Goal: Task Accomplishment & Management: Complete application form

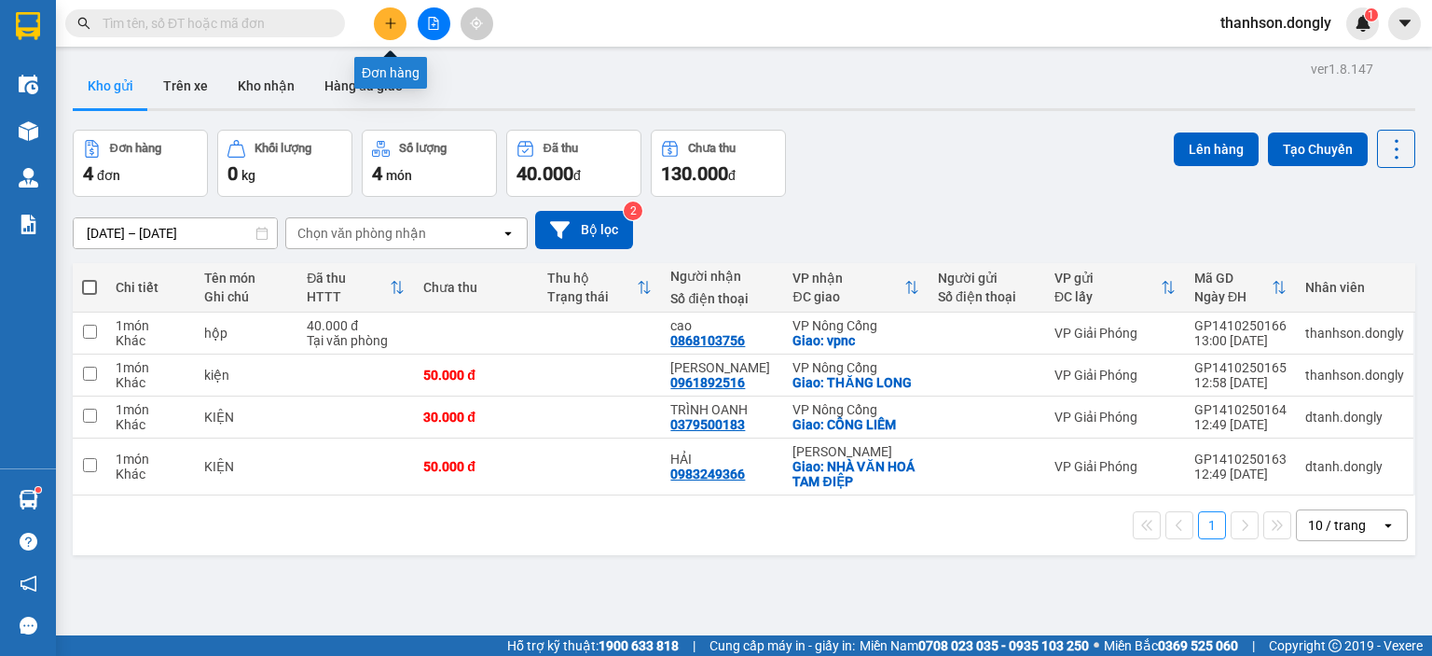
click at [390, 29] on icon "plus" at bounding box center [390, 23] width 13 height 13
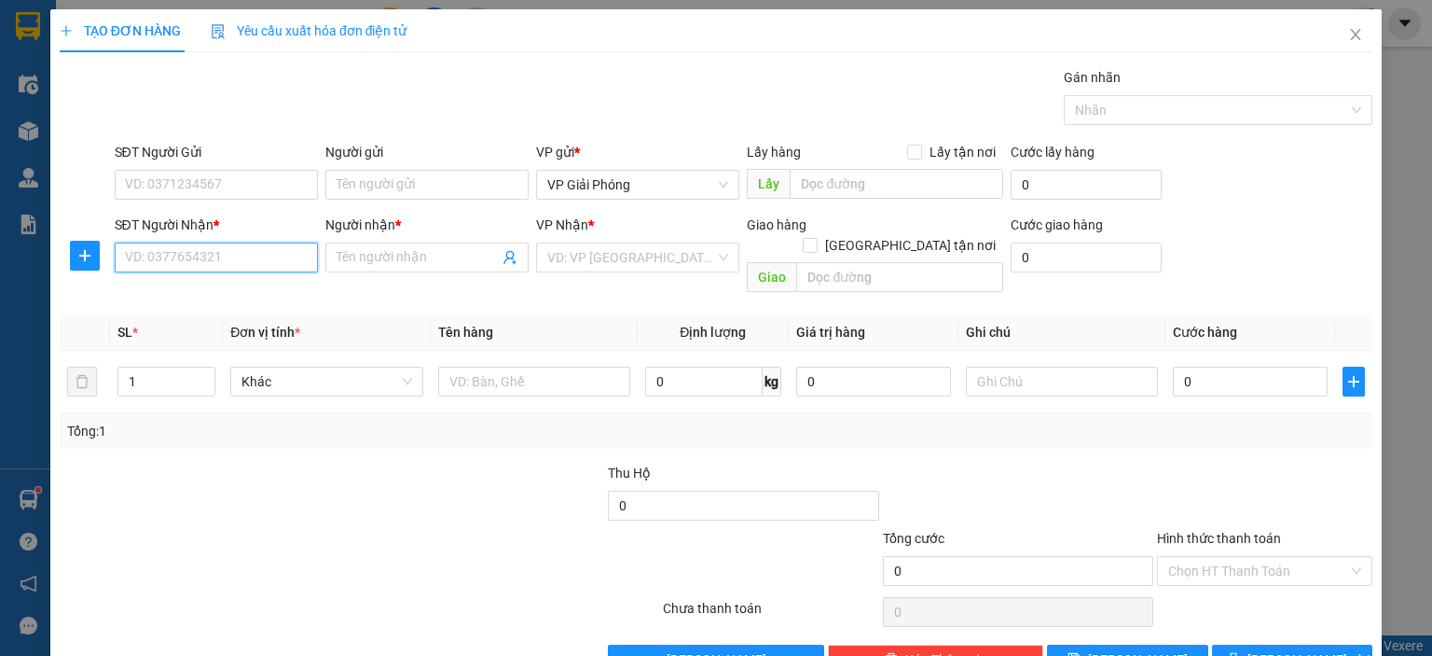
click at [254, 248] on input "SĐT Người Nhận *" at bounding box center [216, 257] width 203 height 30
click at [254, 297] on div "0982662668 - HIỆP TAM ĐIỆP" at bounding box center [213, 294] width 179 height 21
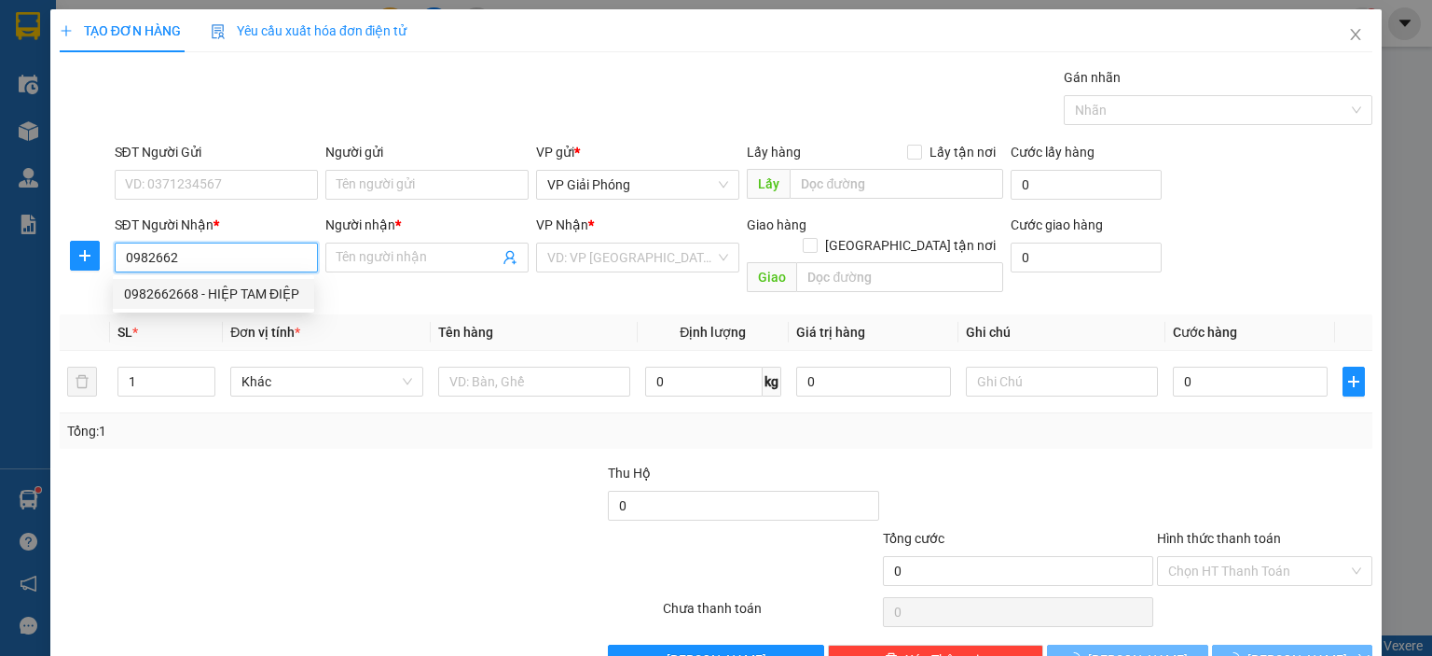
type input "0982662668"
type input "HIỆP TAM ĐIỆP"
checkbox input "true"
type input "TAM ĐIỆP"
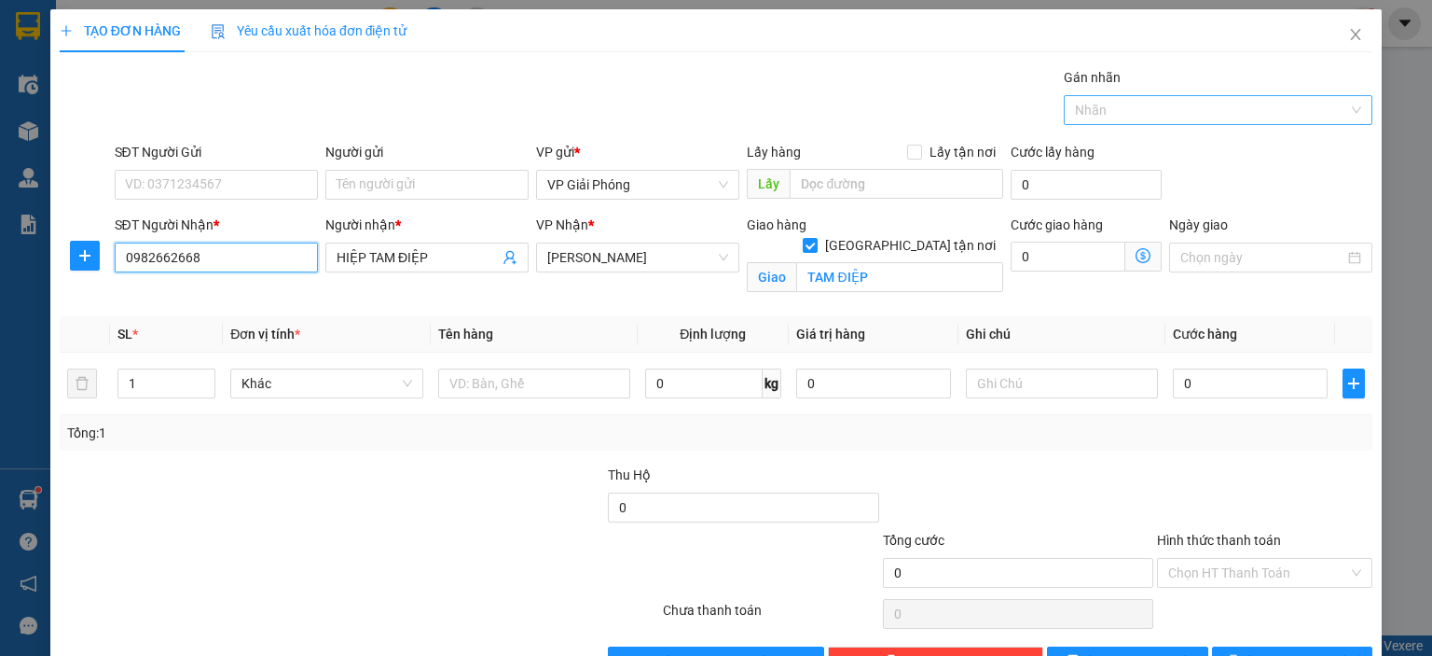
click at [1078, 111] on div at bounding box center [1209, 110] width 281 height 22
type input "0982662668"
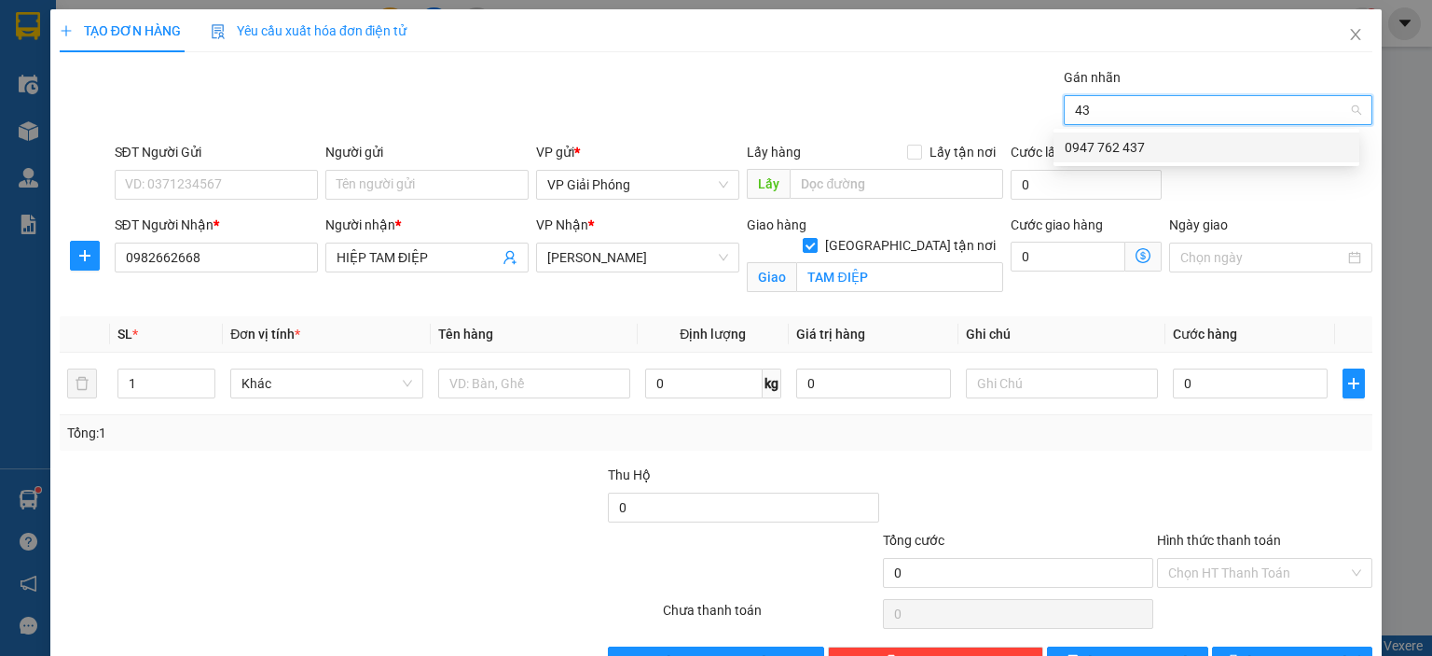
type input "437"
click at [1113, 137] on div "0947 762 437" at bounding box center [1207, 147] width 284 height 21
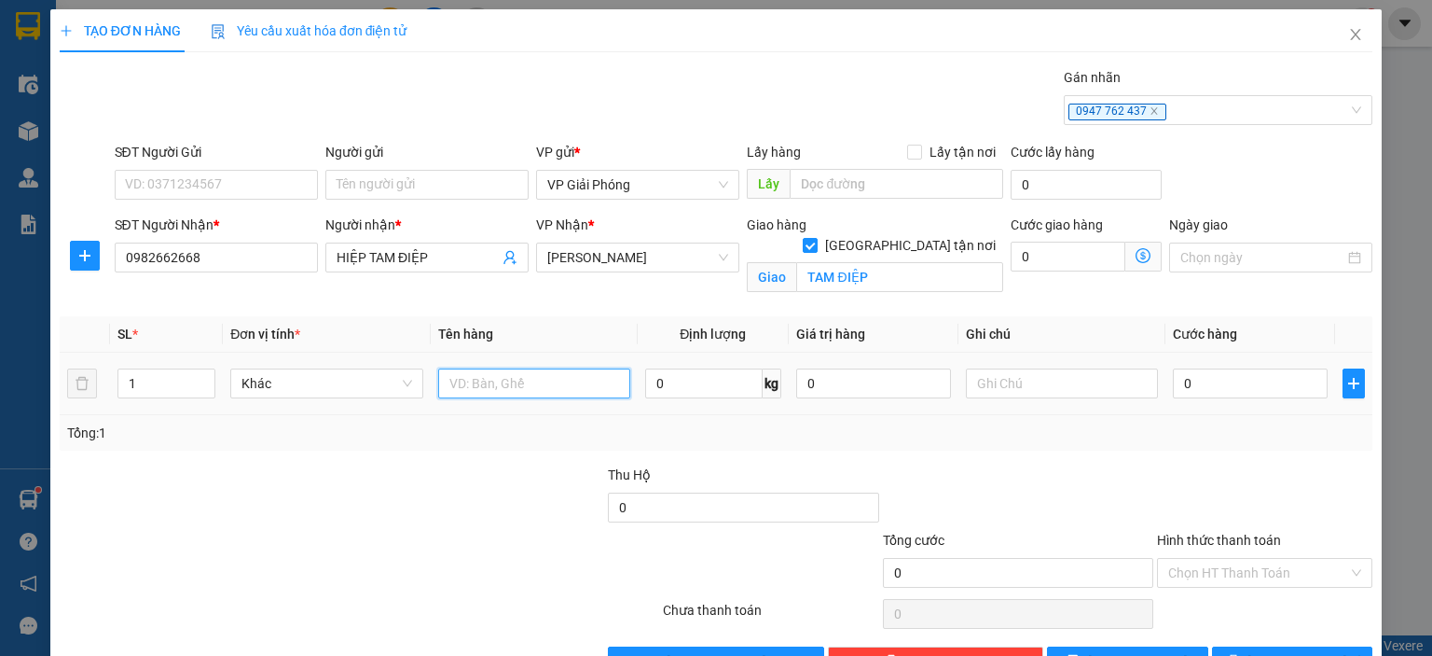
click at [463, 373] on input "text" at bounding box center [534, 383] width 192 height 30
type input "bao"
click at [1182, 388] on input "0" at bounding box center [1250, 383] width 155 height 30
type input "5"
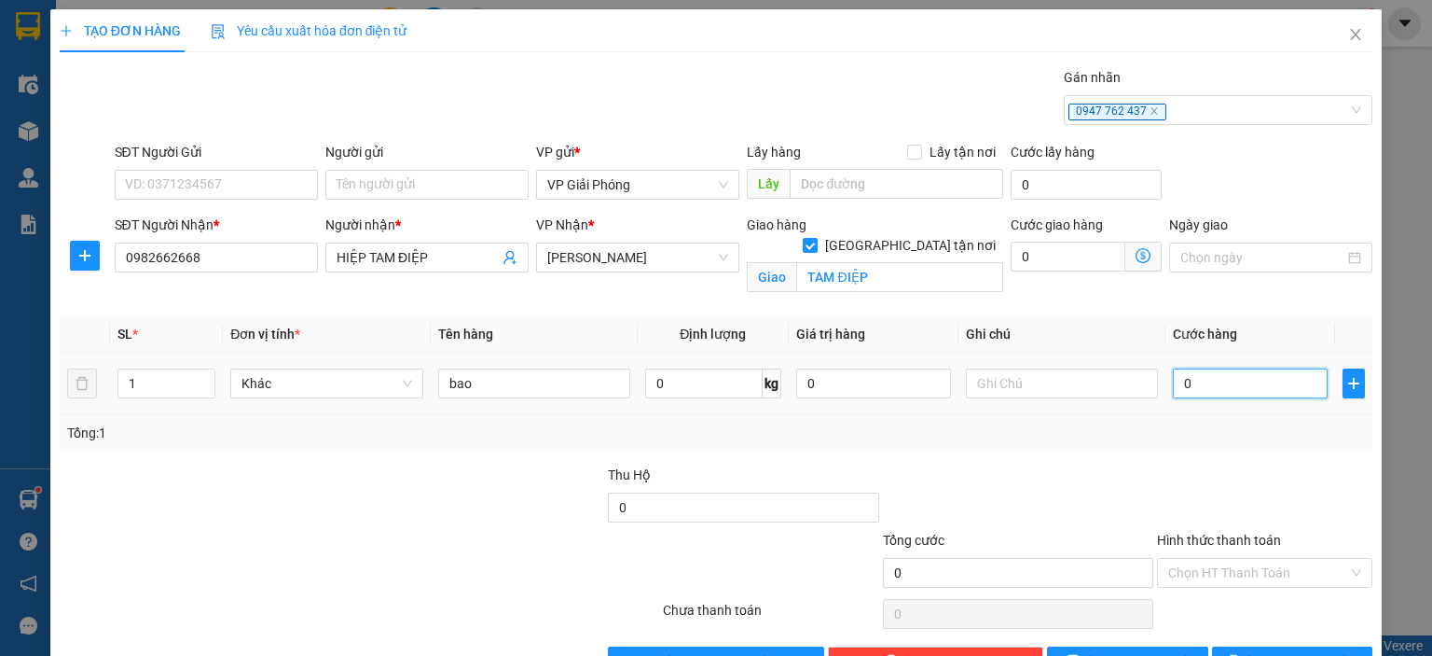
type input "5"
type input "50"
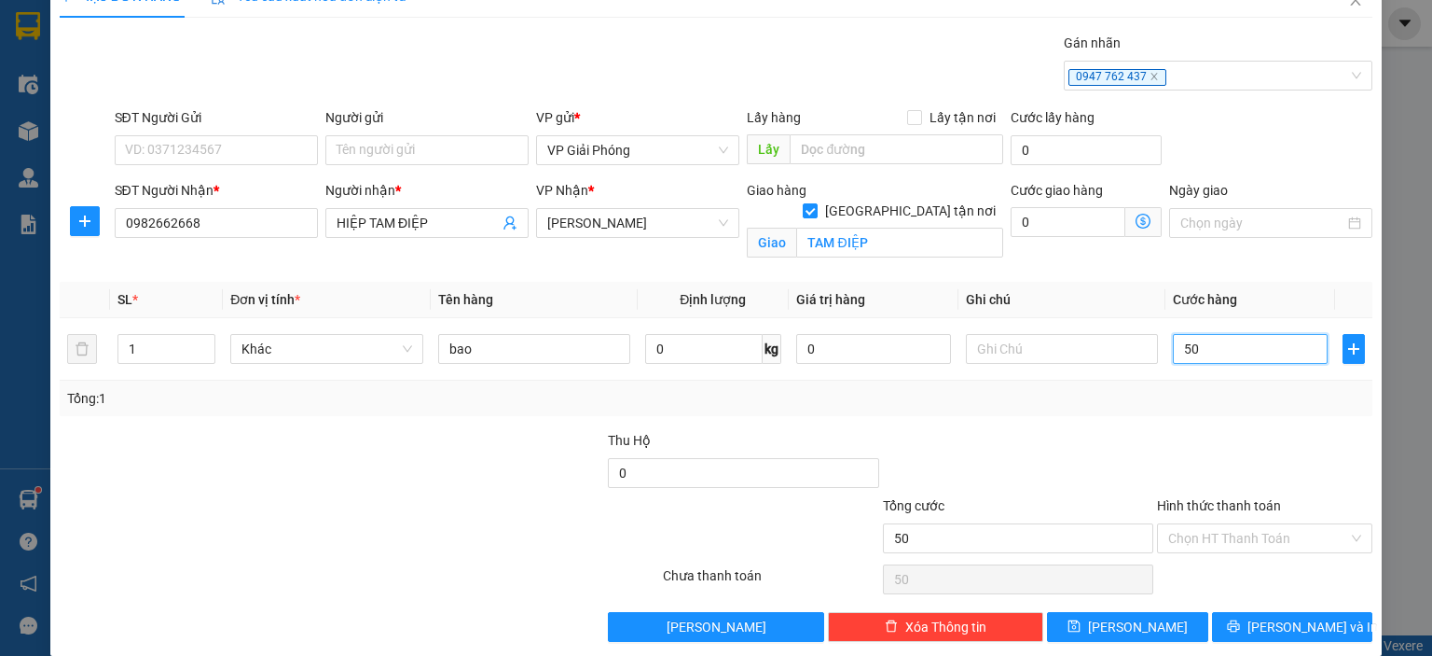
scroll to position [54, 0]
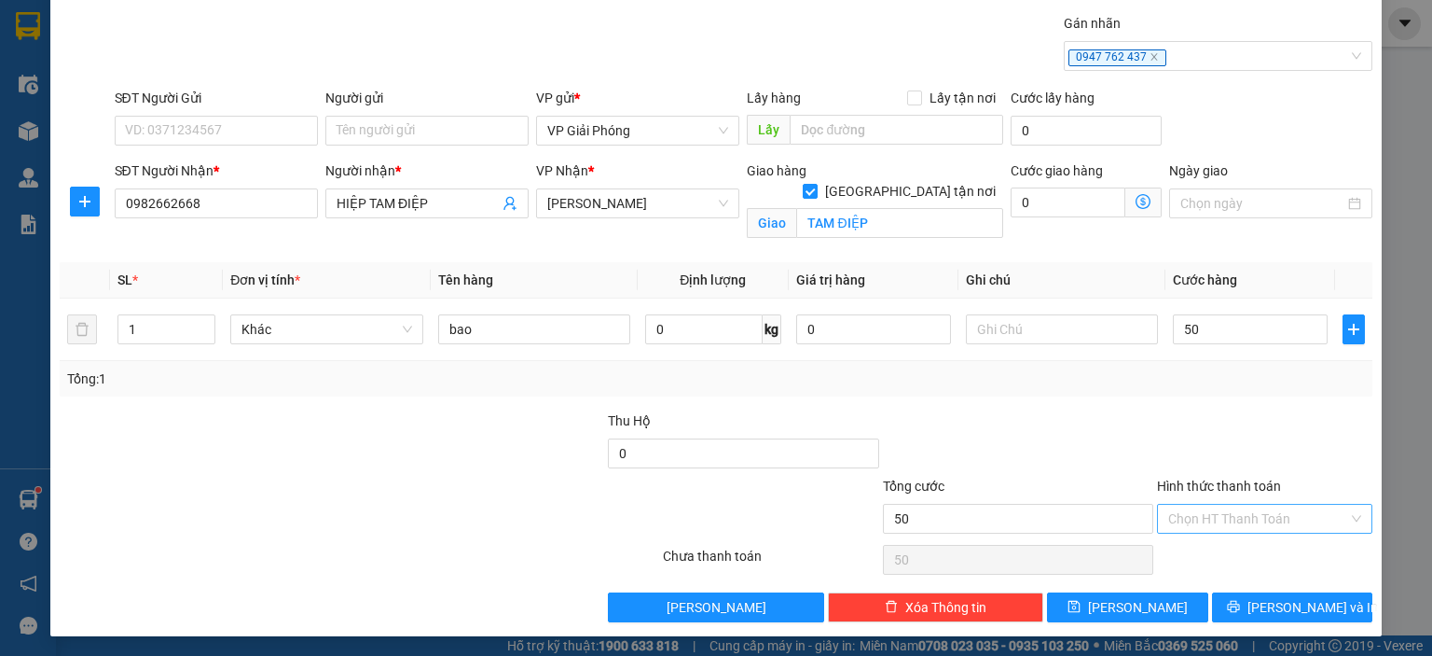
type input "50.000"
click at [1255, 507] on input "Hình thức thanh toán" at bounding box center [1259, 519] width 180 height 28
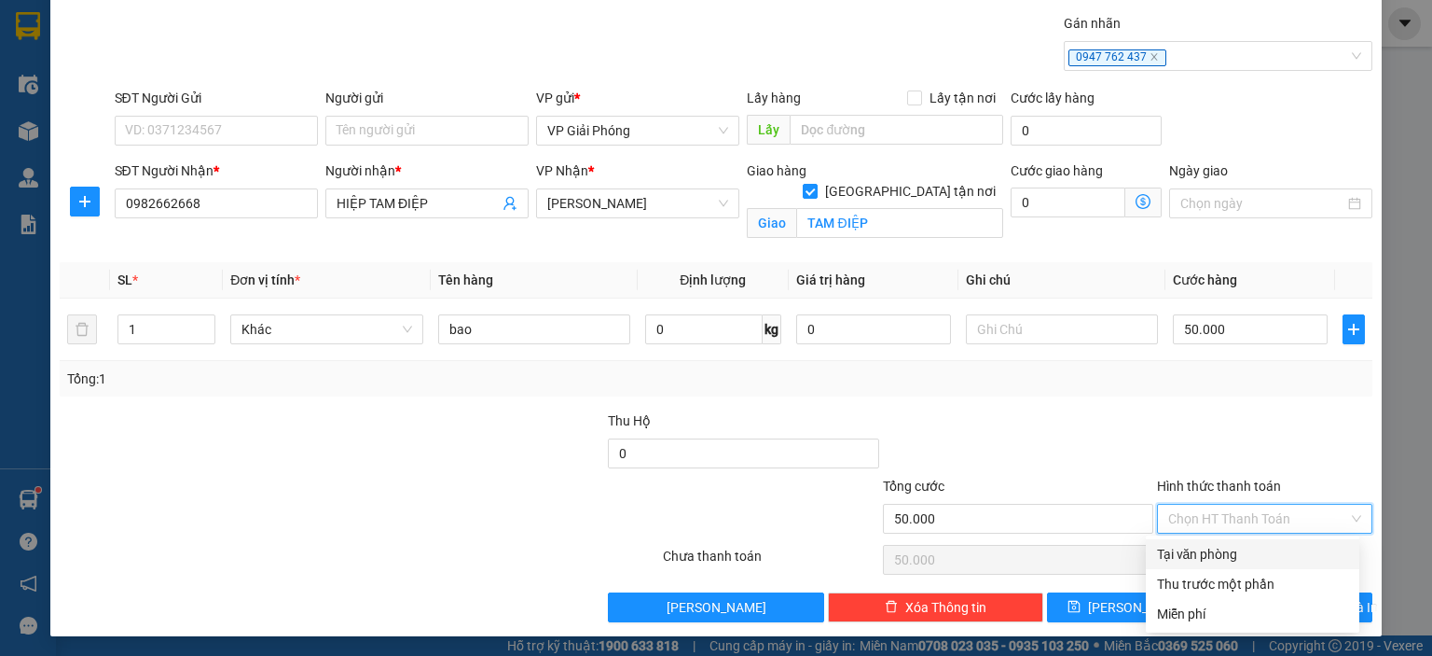
click at [1187, 554] on div "Tại văn phòng" at bounding box center [1252, 554] width 191 height 21
type input "0"
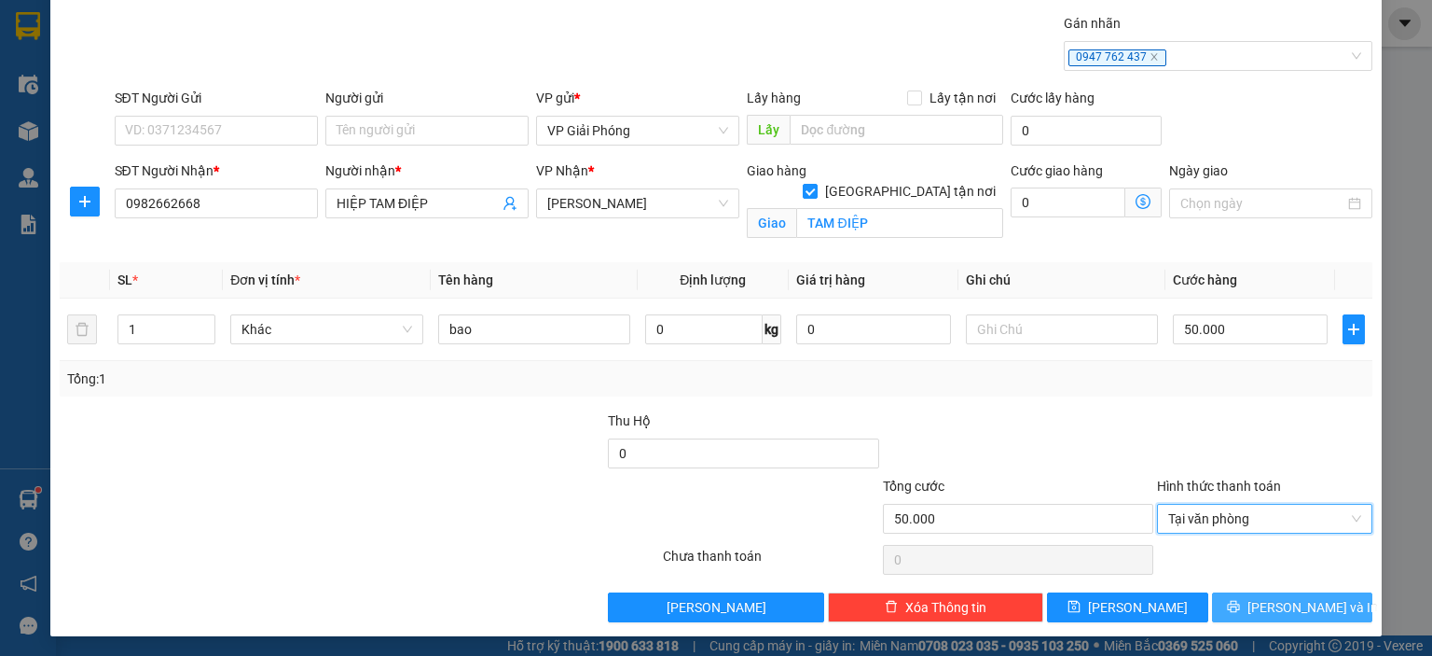
click at [1267, 603] on span "[PERSON_NAME] và In" at bounding box center [1313, 607] width 131 height 21
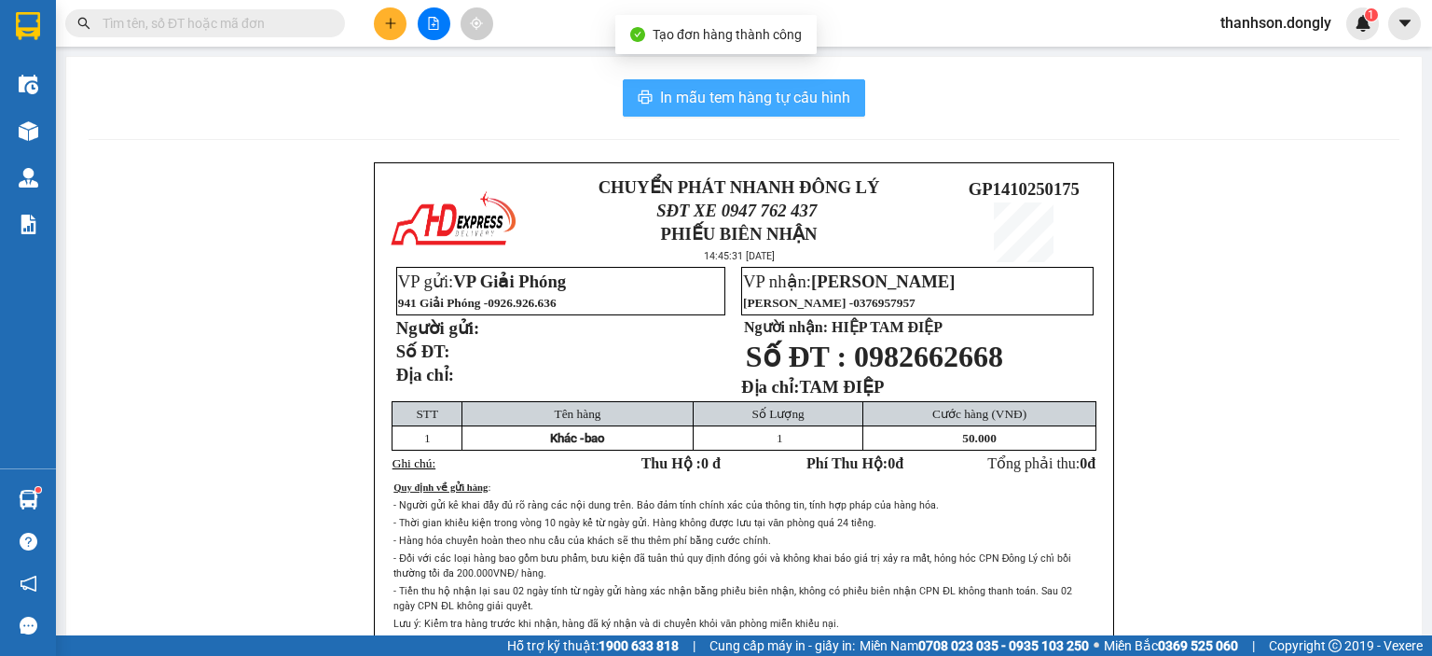
click at [623, 97] on button "In mẫu tem hàng tự cấu hình" at bounding box center [744, 97] width 242 height 37
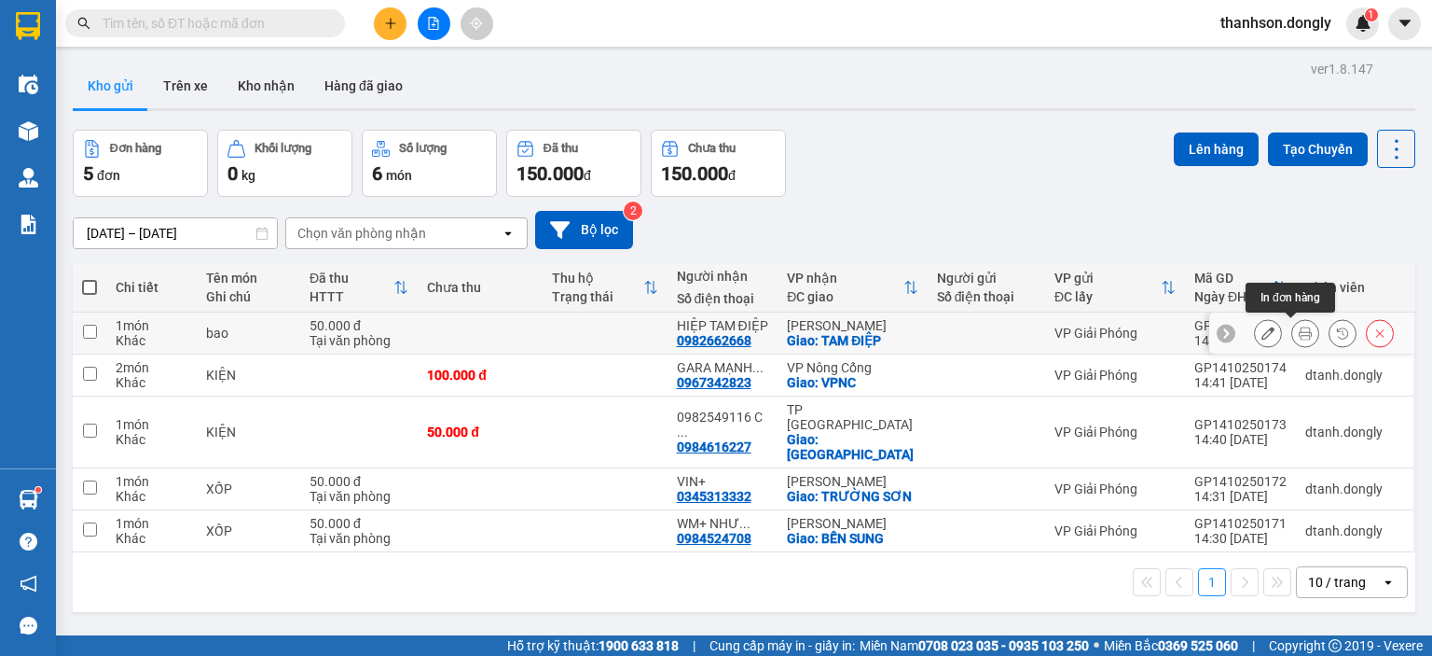
click at [1299, 336] on icon at bounding box center [1305, 332] width 13 height 13
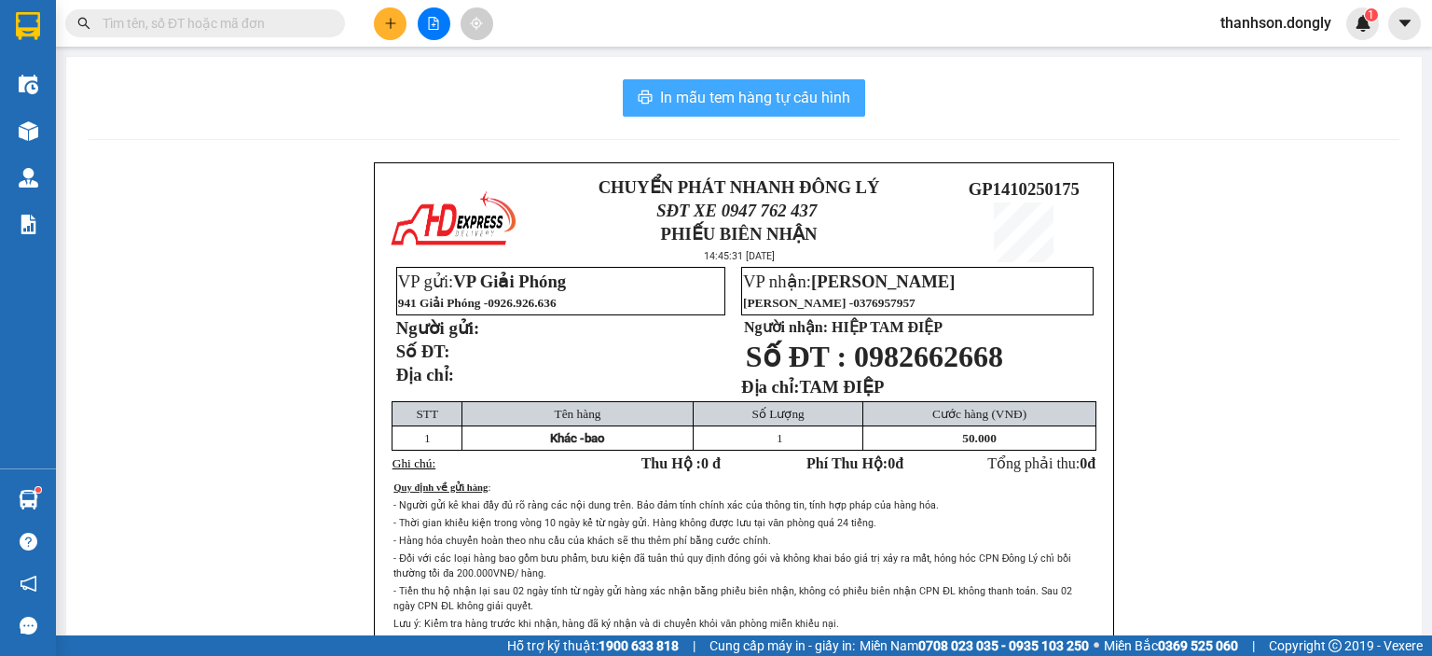
click at [800, 116] on button "In mẫu tem hàng tự cấu hình" at bounding box center [744, 97] width 242 height 37
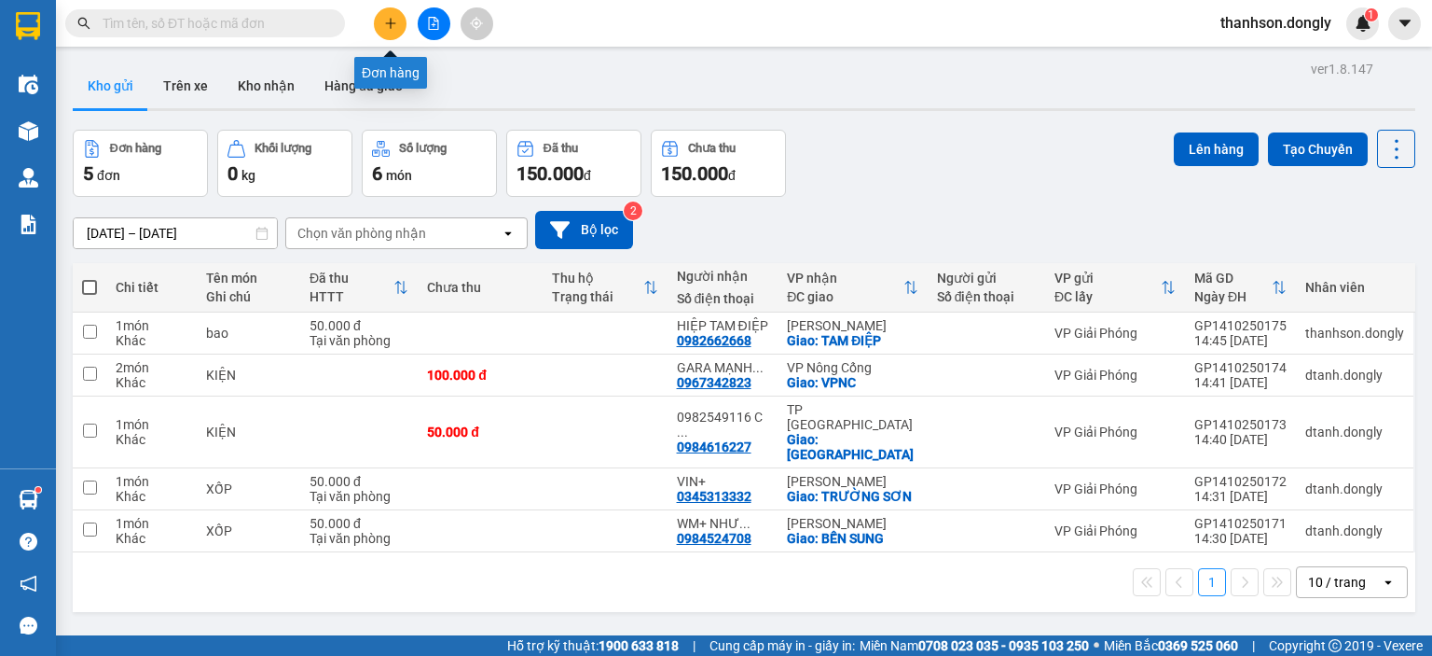
click at [386, 23] on icon "plus" at bounding box center [390, 22] width 10 height 1
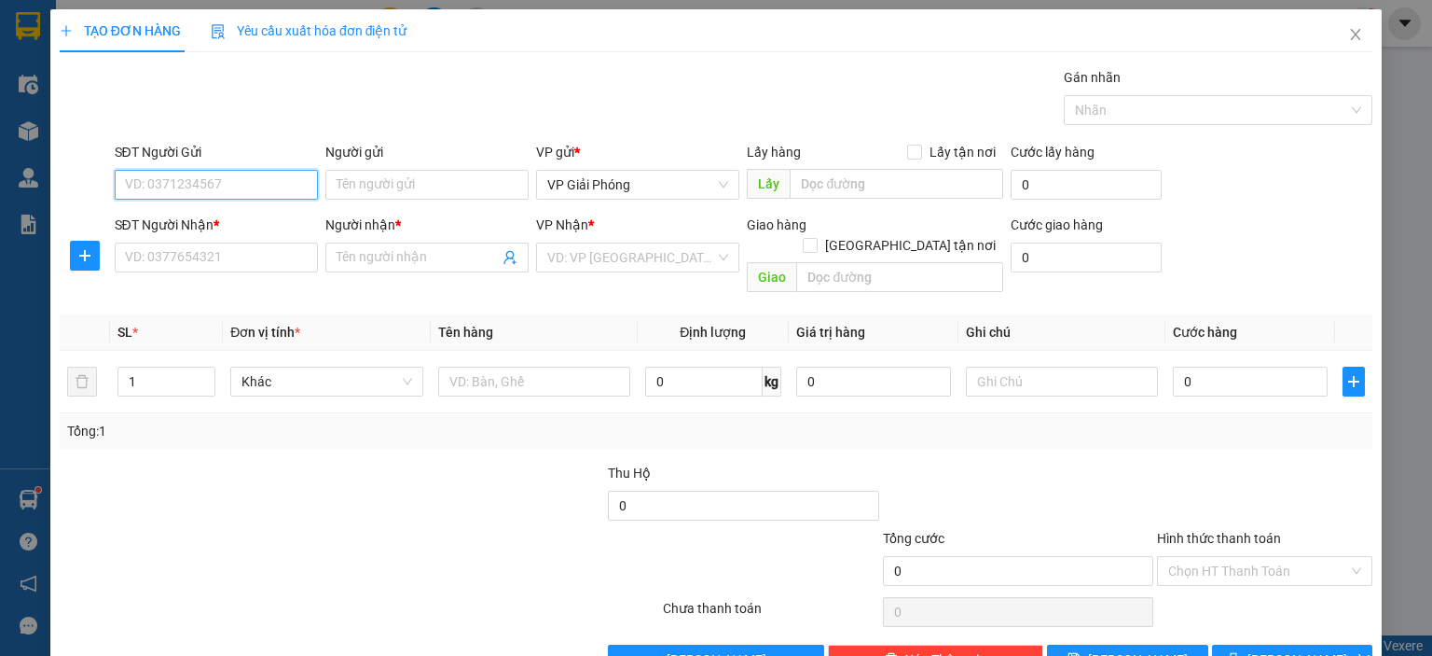
click at [250, 184] on input "SĐT Người Gửi" at bounding box center [216, 185] width 203 height 30
type input "0981818518"
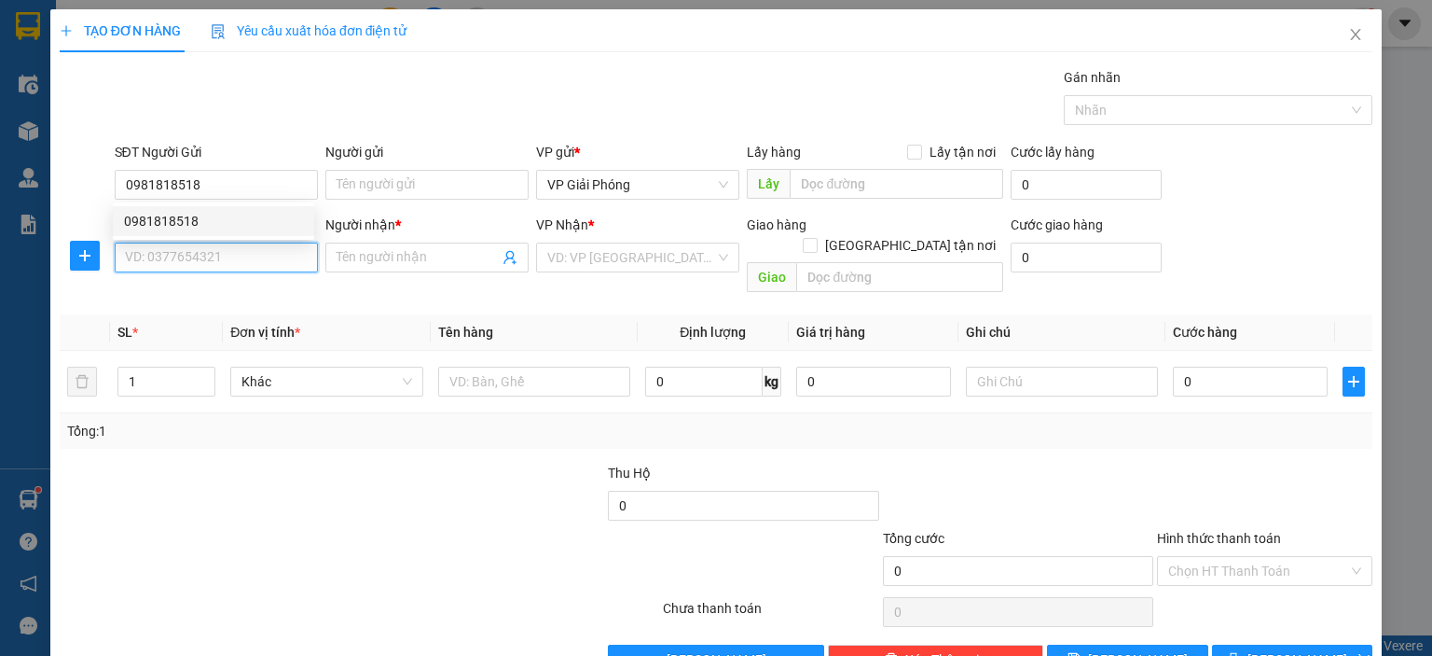
click at [160, 247] on input "SĐT Người Nhận *" at bounding box center [216, 257] width 203 height 30
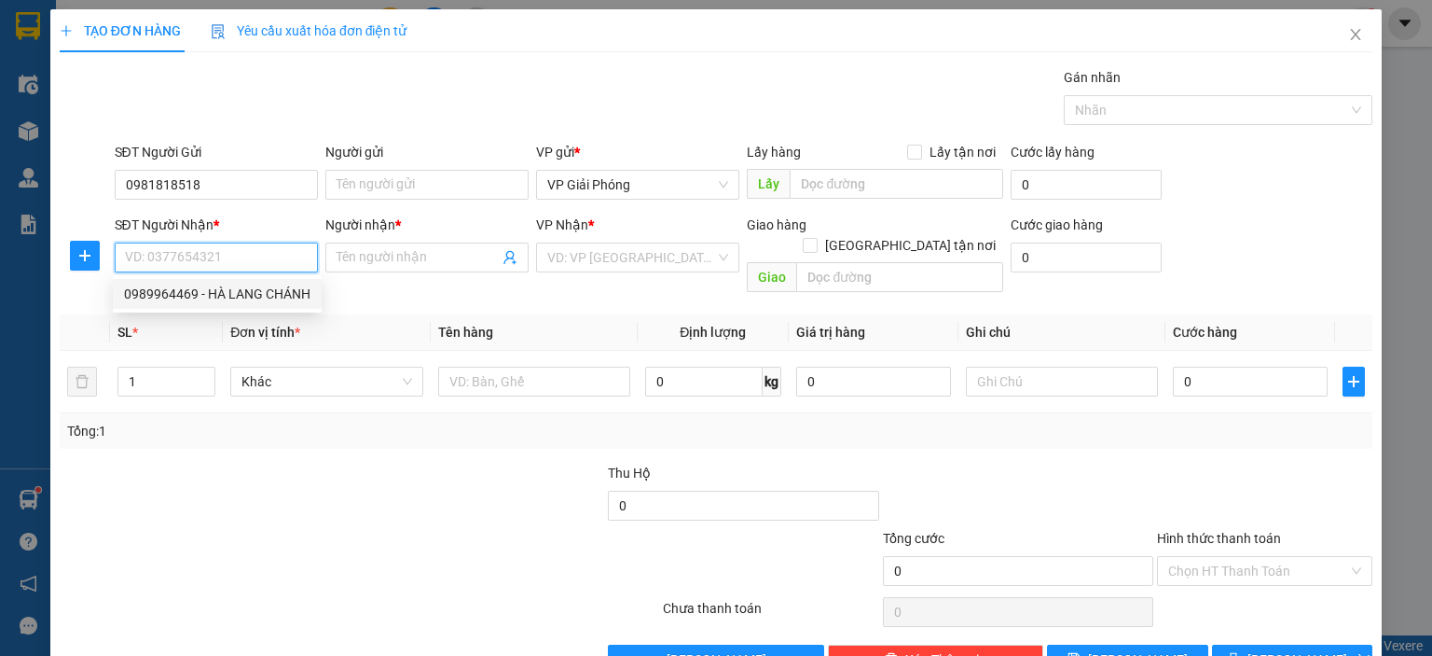
click at [173, 297] on div "0989964469 - HÀ LANG CHÁNH" at bounding box center [217, 294] width 187 height 21
type input "0989964469"
type input "HÀ LANG CHÁNH"
checkbox input "true"
type input "VPHS"
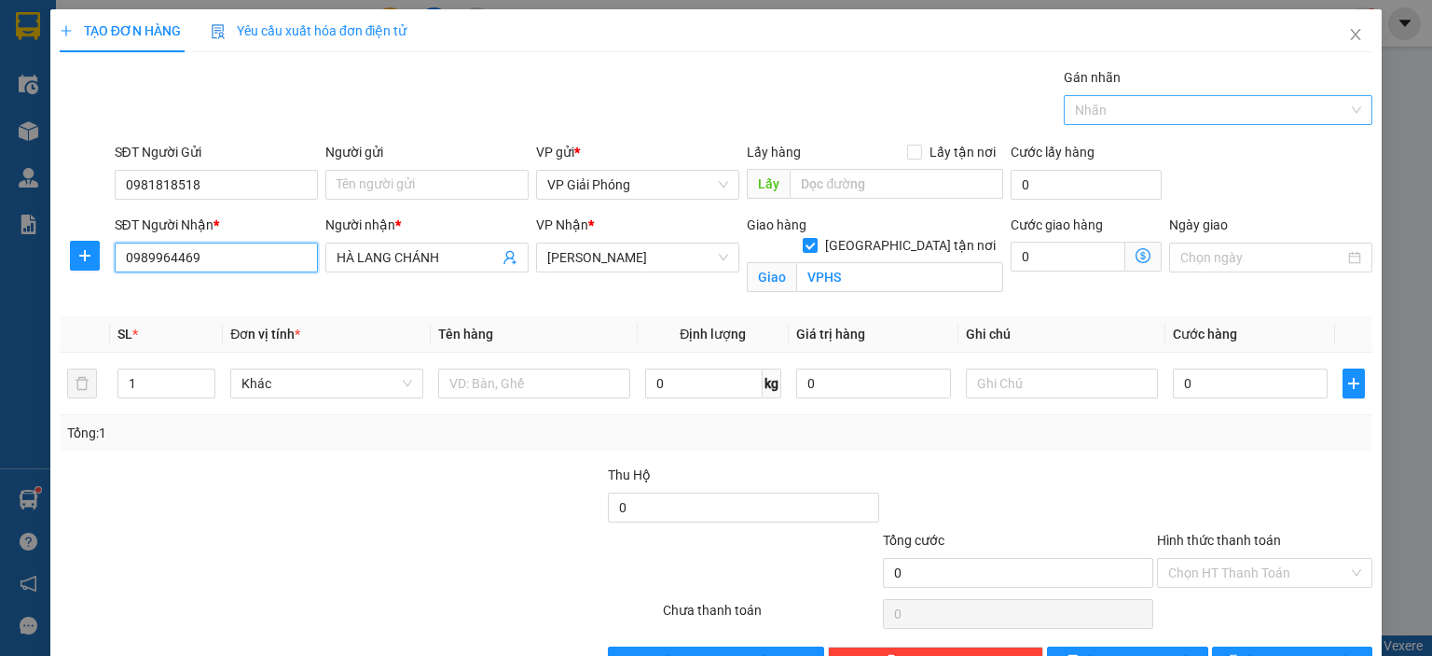
click at [1092, 111] on div at bounding box center [1209, 110] width 281 height 22
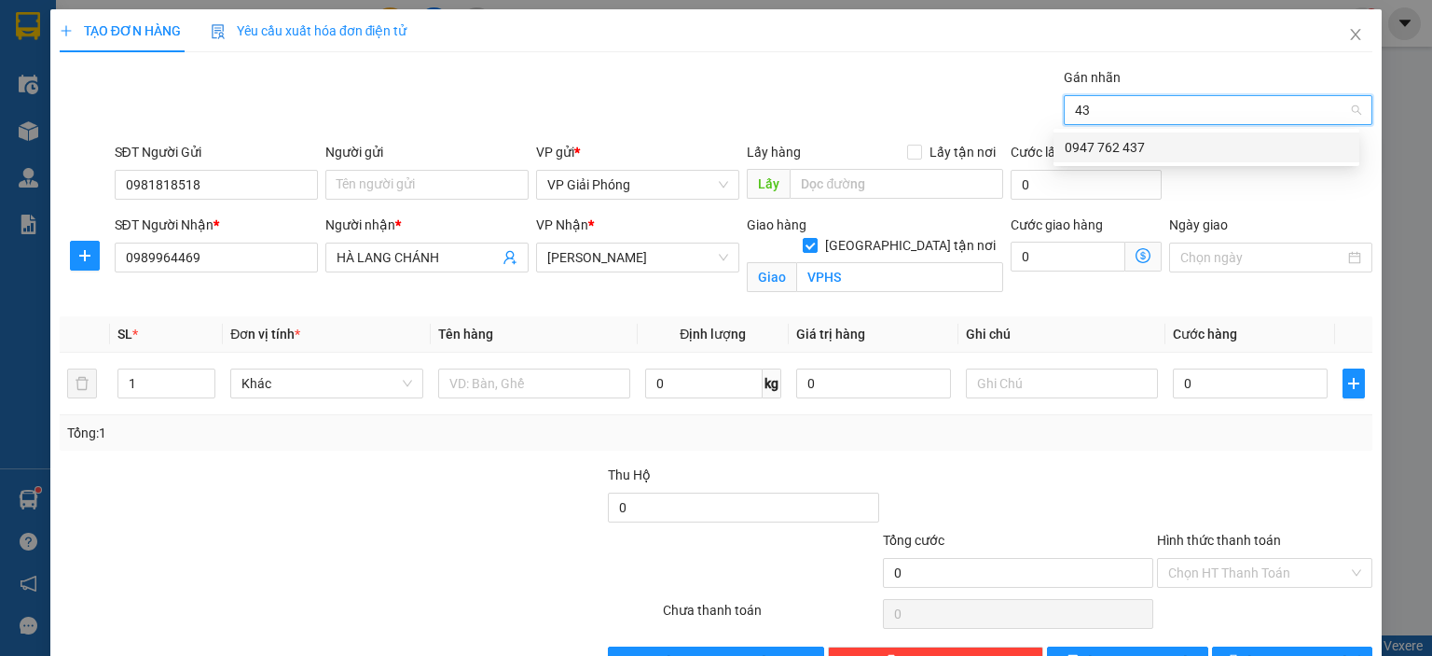
type input "437"
click at [1112, 144] on div "0947 762 437" at bounding box center [1207, 147] width 284 height 21
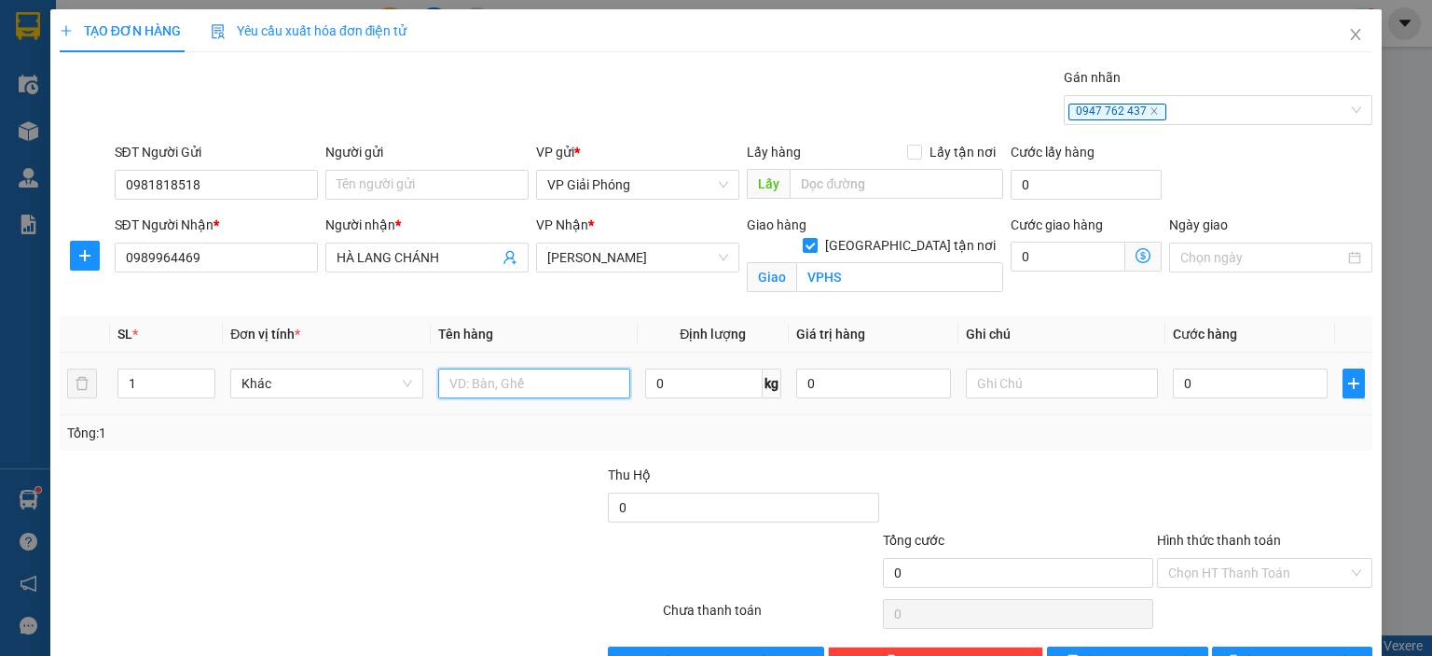
click at [501, 385] on input "text" at bounding box center [534, 383] width 192 height 30
type input "túi đỏ"
click at [1184, 385] on input "0" at bounding box center [1250, 383] width 155 height 30
type input "3"
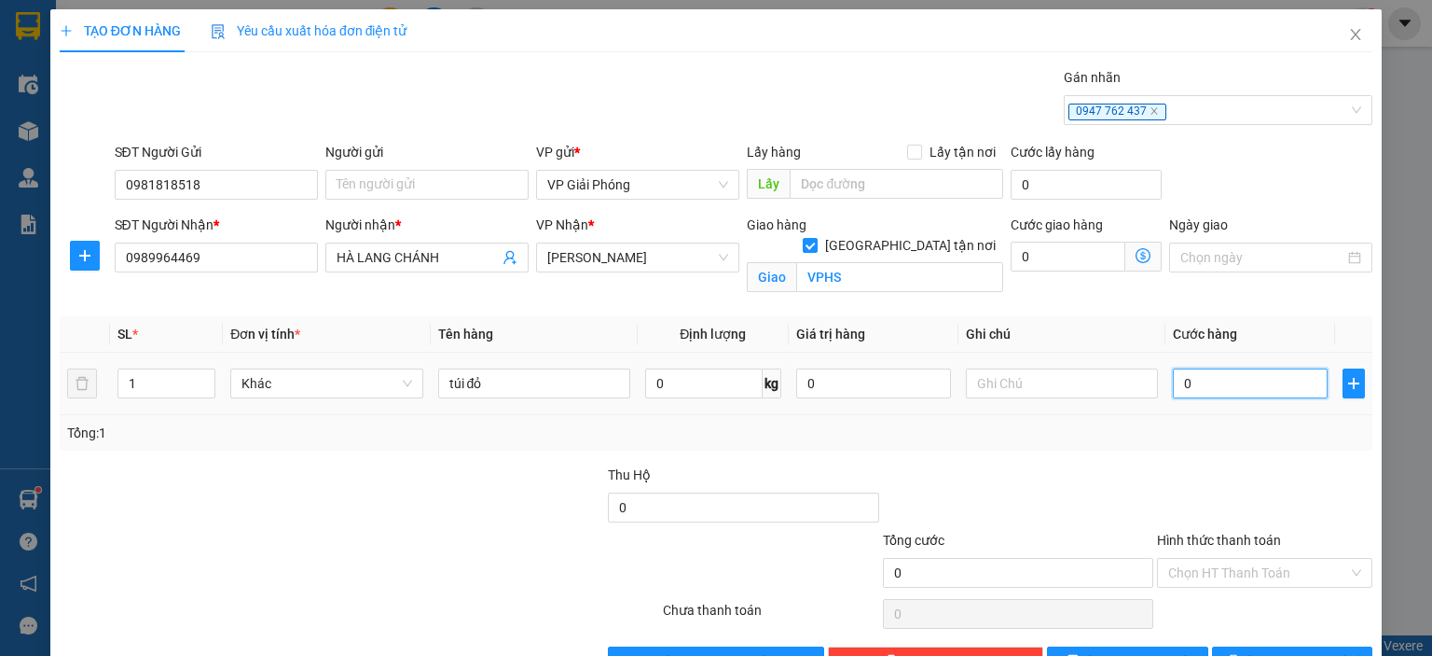
type input "3"
type input "30"
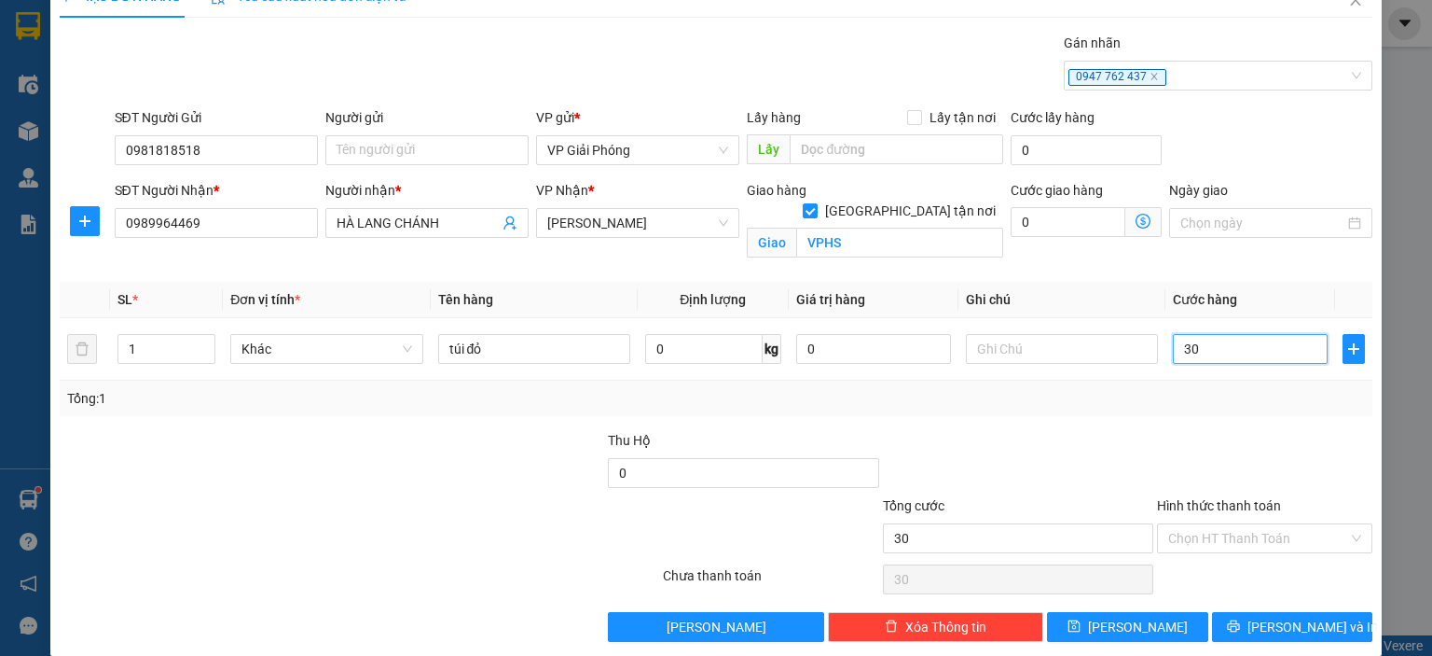
scroll to position [54, 0]
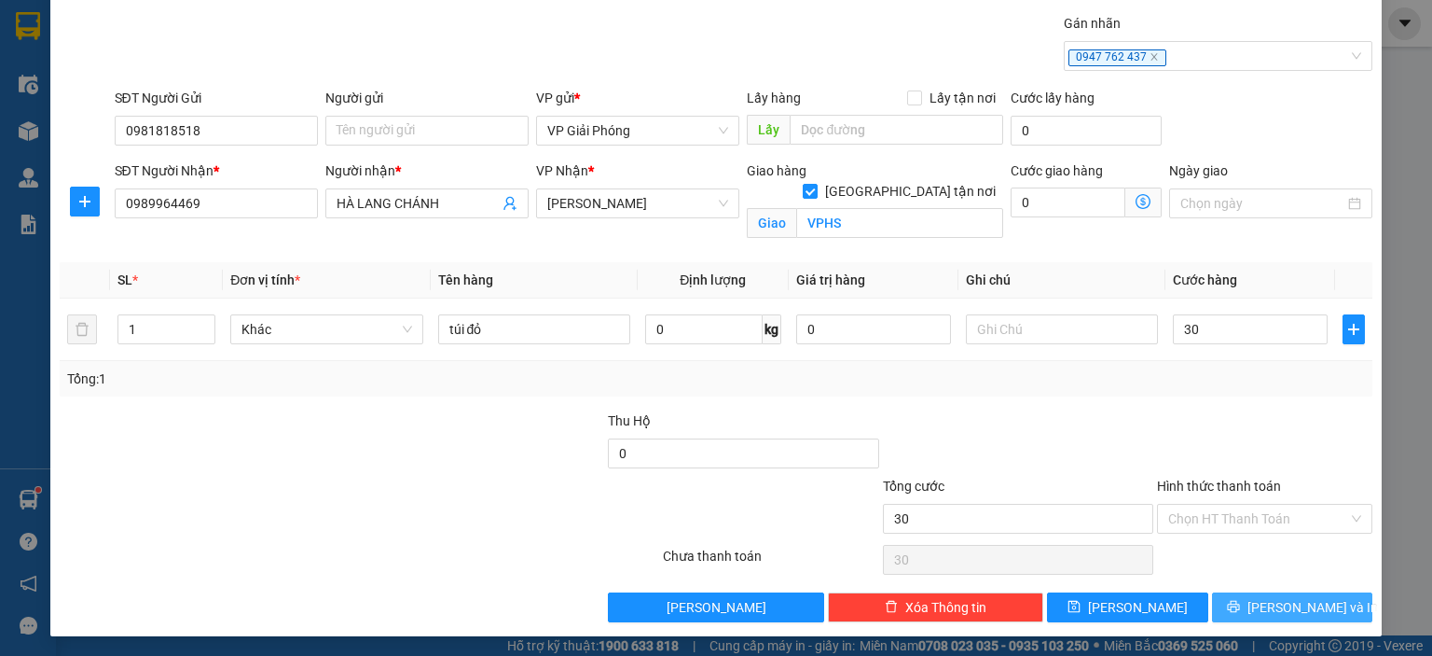
type input "30.000"
click at [1237, 609] on button "[PERSON_NAME] và In" at bounding box center [1292, 607] width 161 height 30
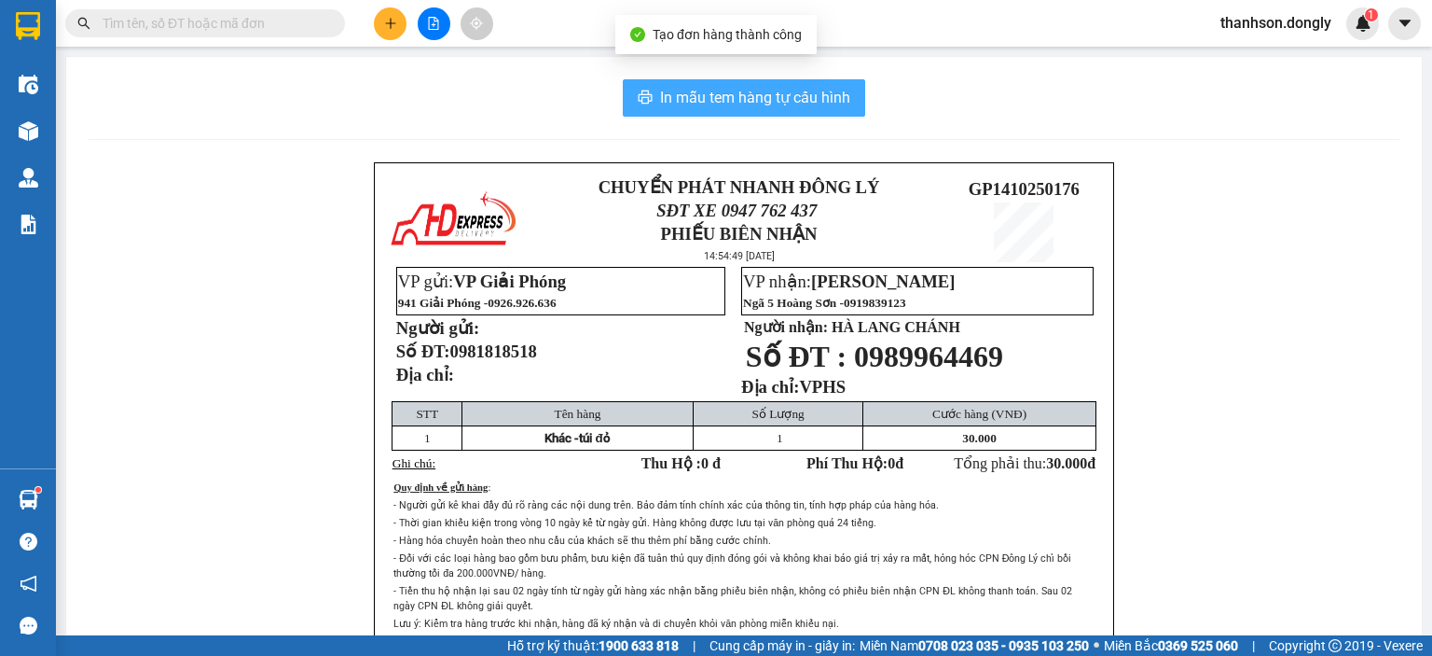
drag, startPoint x: 767, startPoint y: 83, endPoint x: 780, endPoint y: 100, distance: 21.3
click at [770, 90] on button "In mẫu tem hàng tự cấu hình" at bounding box center [744, 97] width 242 height 37
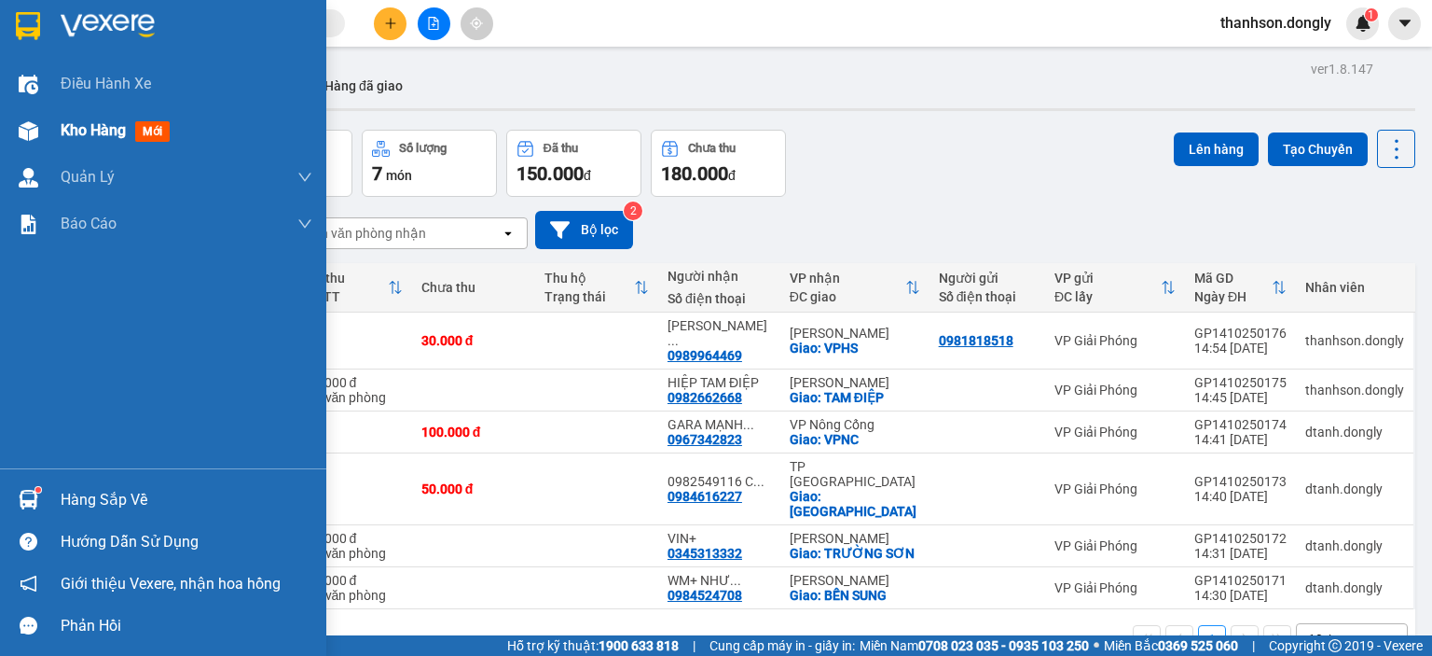
click at [100, 138] on span "Kho hàng" at bounding box center [93, 130] width 65 height 18
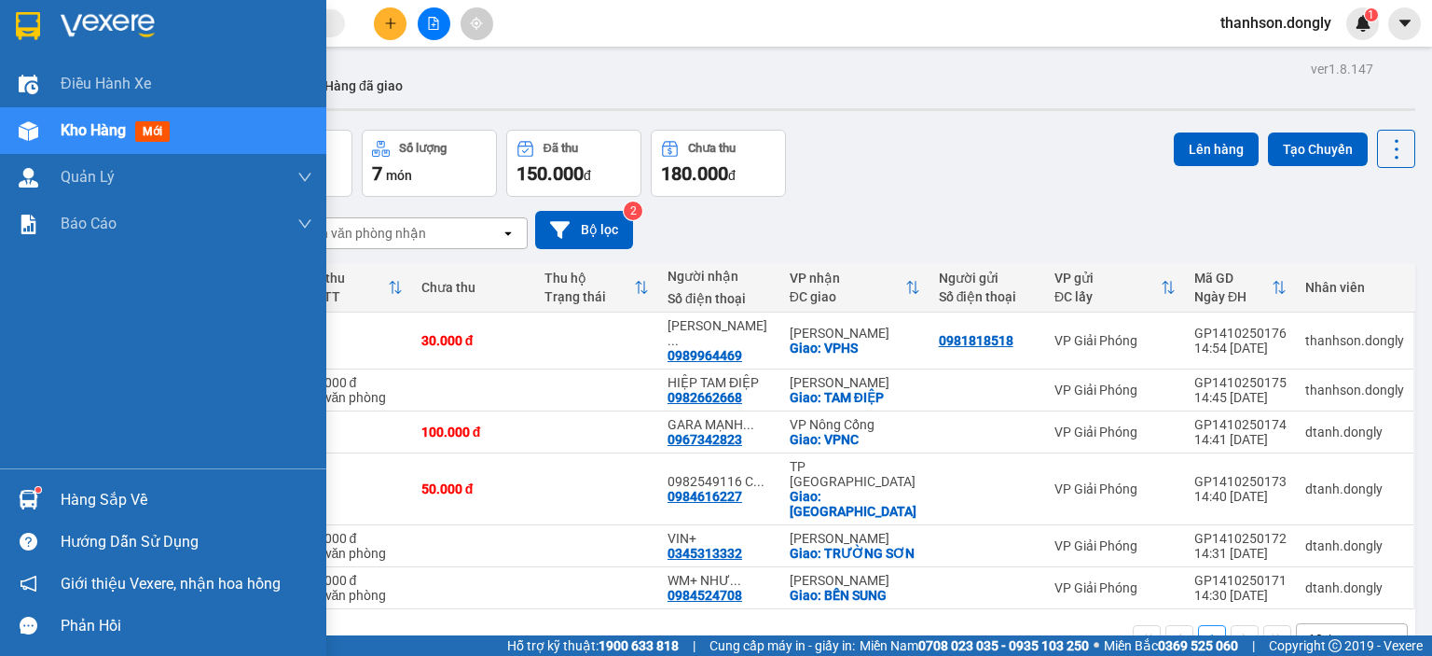
click at [100, 138] on span "Kho hàng" at bounding box center [93, 130] width 65 height 18
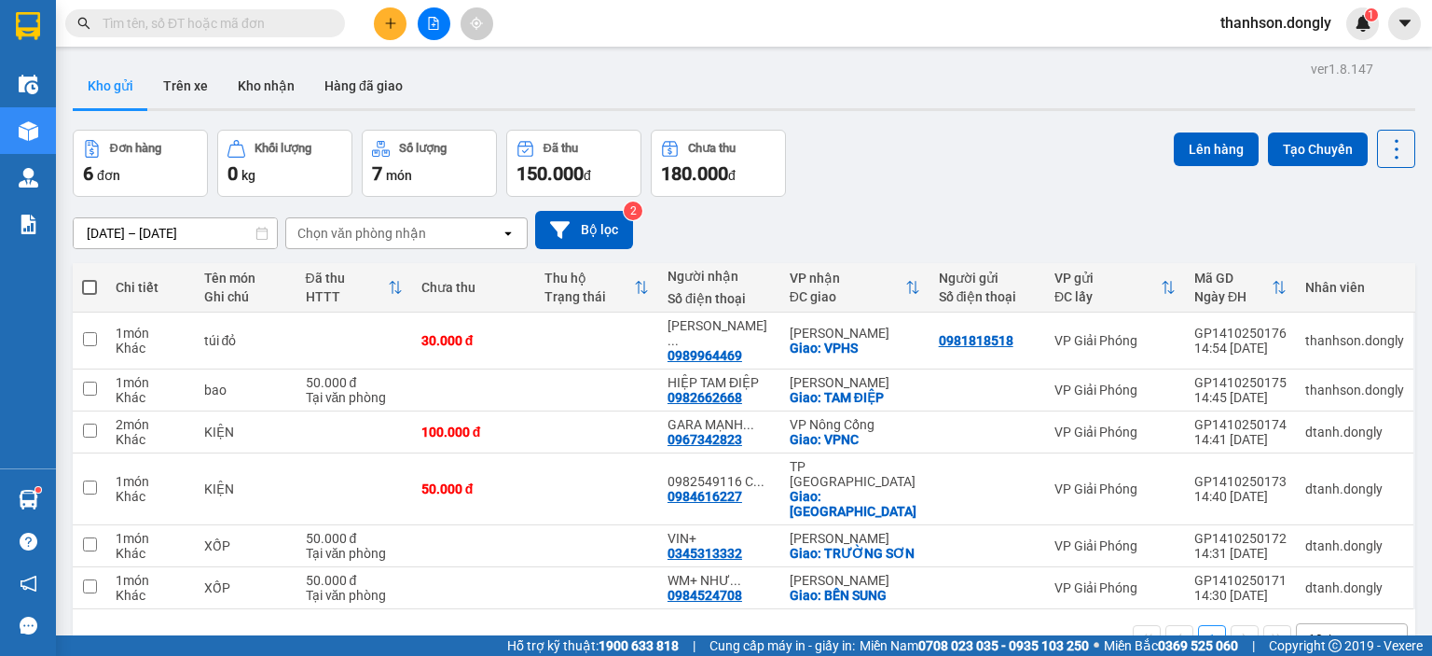
drag, startPoint x: 100, startPoint y: 138, endPoint x: 110, endPoint y: 90, distance: 49.6
click at [110, 90] on button "Kho gửi" at bounding box center [111, 85] width 76 height 45
click at [87, 638] on div "Hỗ trợ kỹ thuật: 1900 633 818 | Cung cấp máy in - giấy in: [GEOGRAPHIC_DATA] 07…" at bounding box center [711, 645] width 1423 height 21
click at [925, 178] on div "Đơn hàng 6 đơn Khối lượng 0 kg Số lượng 7 món Đã thu 150.000 đ Chưa thu 180.000…" at bounding box center [744, 163] width 1343 height 67
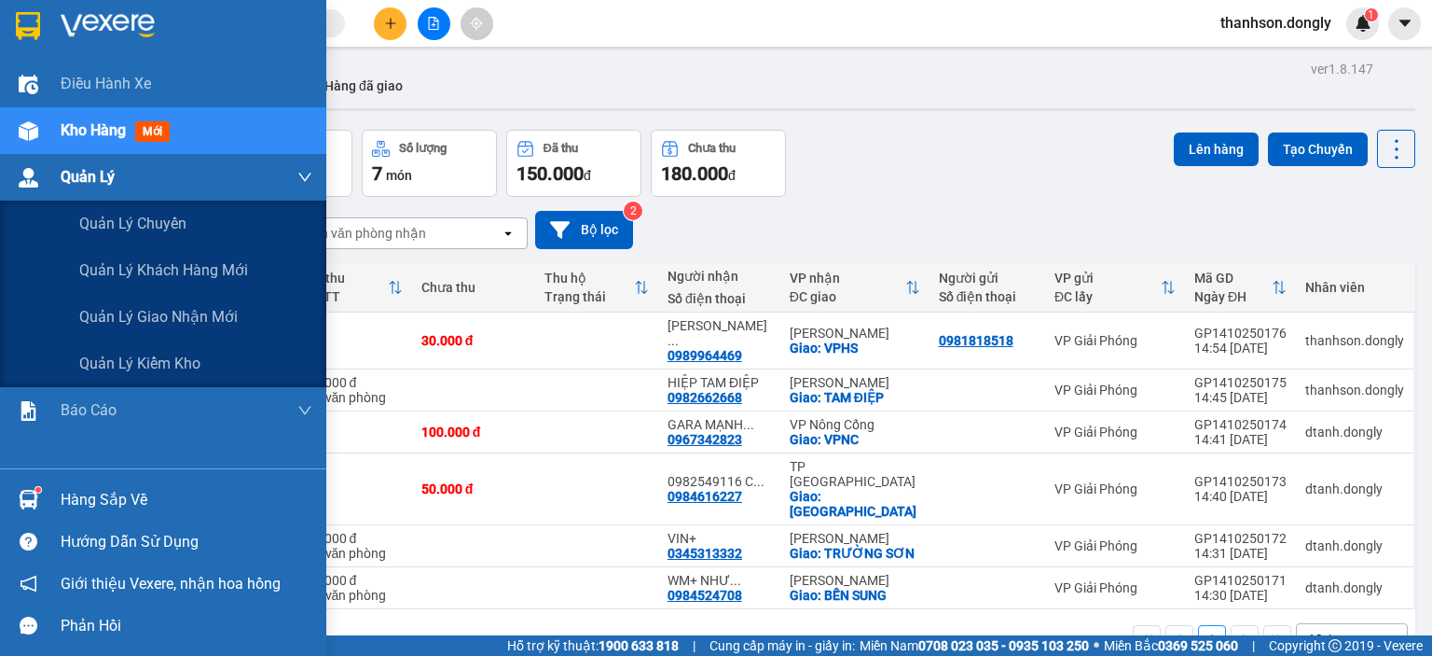
click at [86, 161] on div "Quản Lý" at bounding box center [187, 177] width 252 height 47
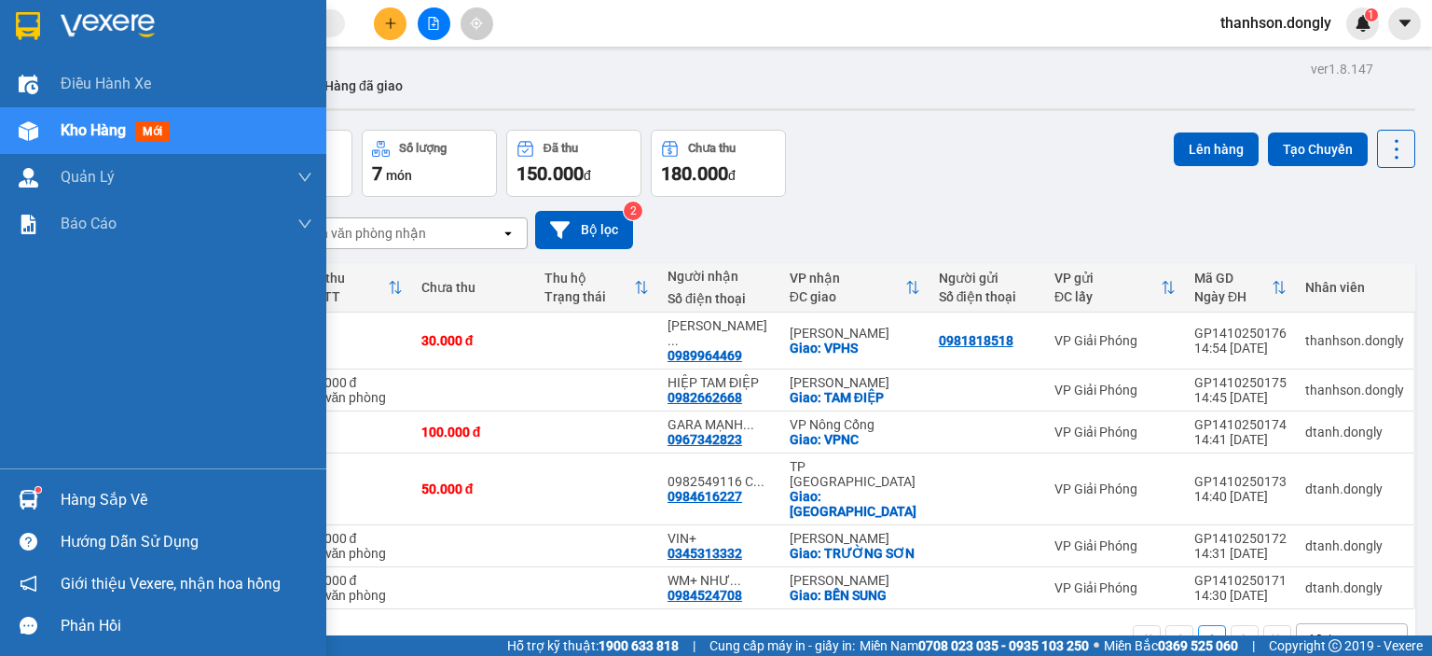
click at [90, 121] on span "Kho hàng" at bounding box center [93, 130] width 65 height 18
click at [103, 83] on span "Điều hành xe" at bounding box center [107, 83] width 92 height 23
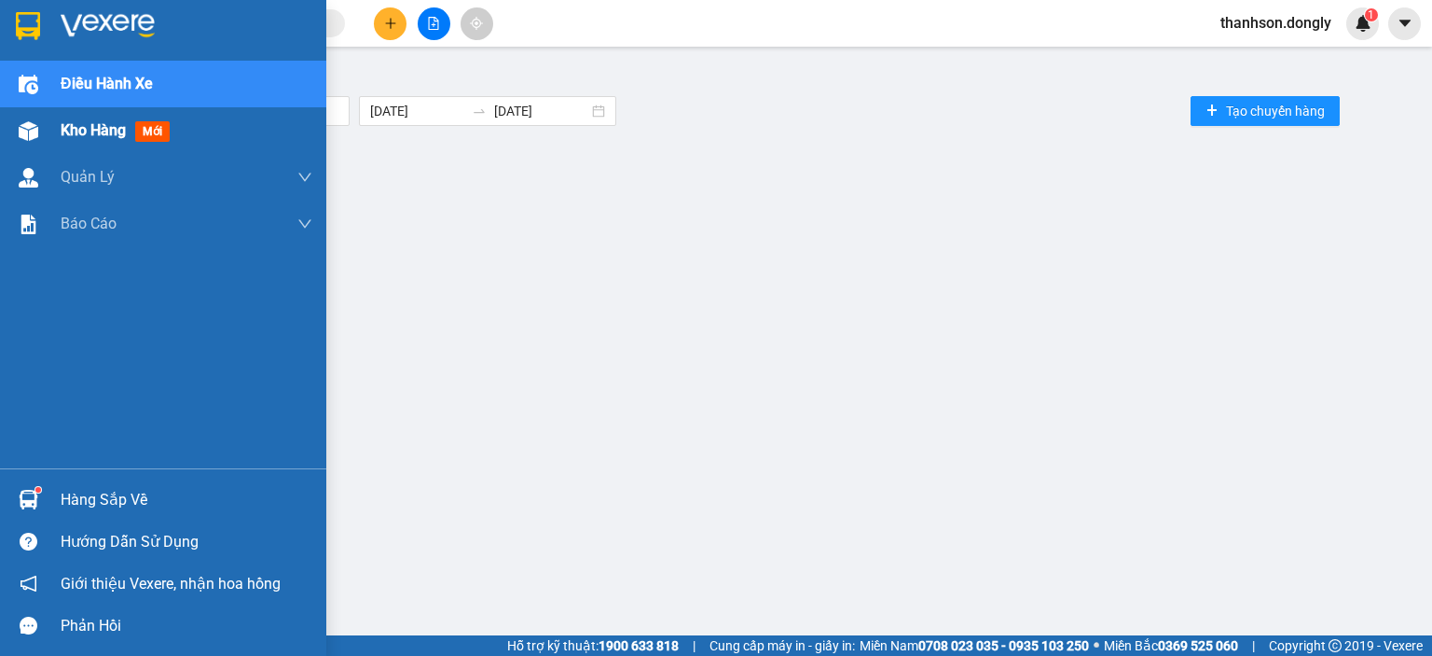
click at [104, 134] on span "Kho hàng" at bounding box center [93, 130] width 65 height 18
